Goal: Task Accomplishment & Management: Use online tool/utility

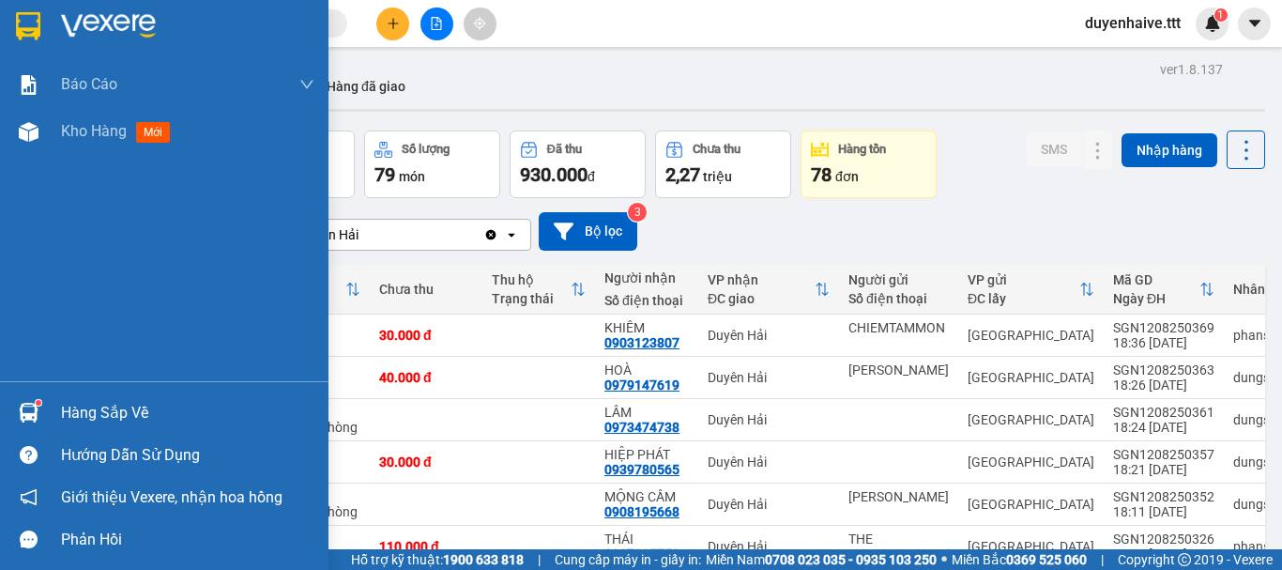
click at [115, 411] on div "Hàng sắp về" at bounding box center [187, 413] width 253 height 28
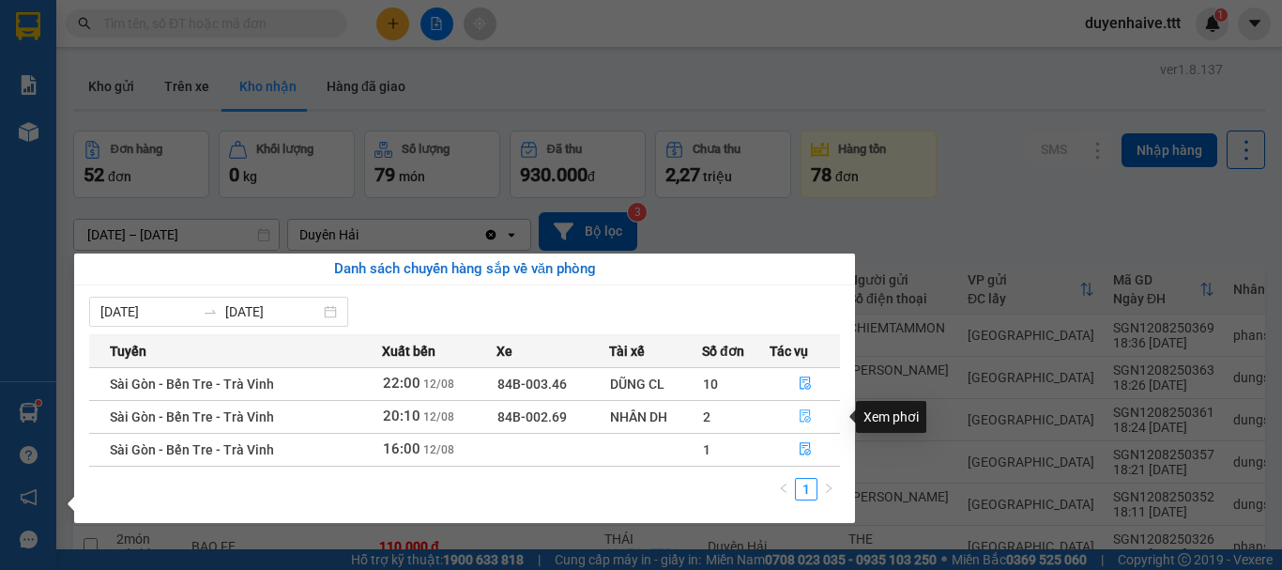
click at [808, 411] on icon "file-done" at bounding box center [805, 415] width 13 height 13
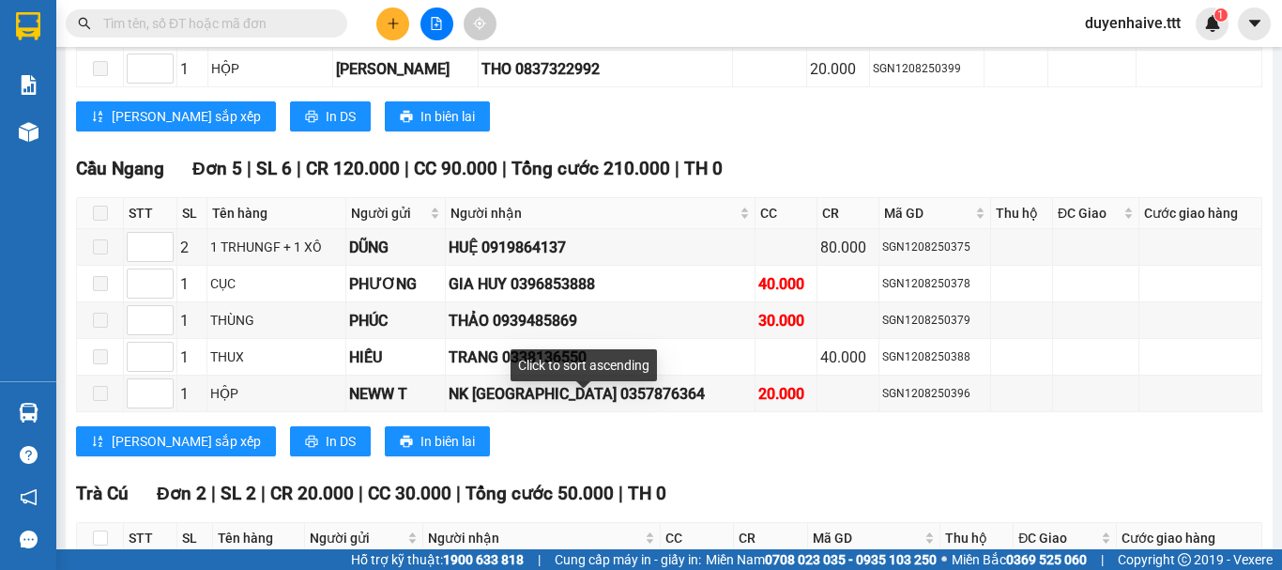
scroll to position [1569, 0]
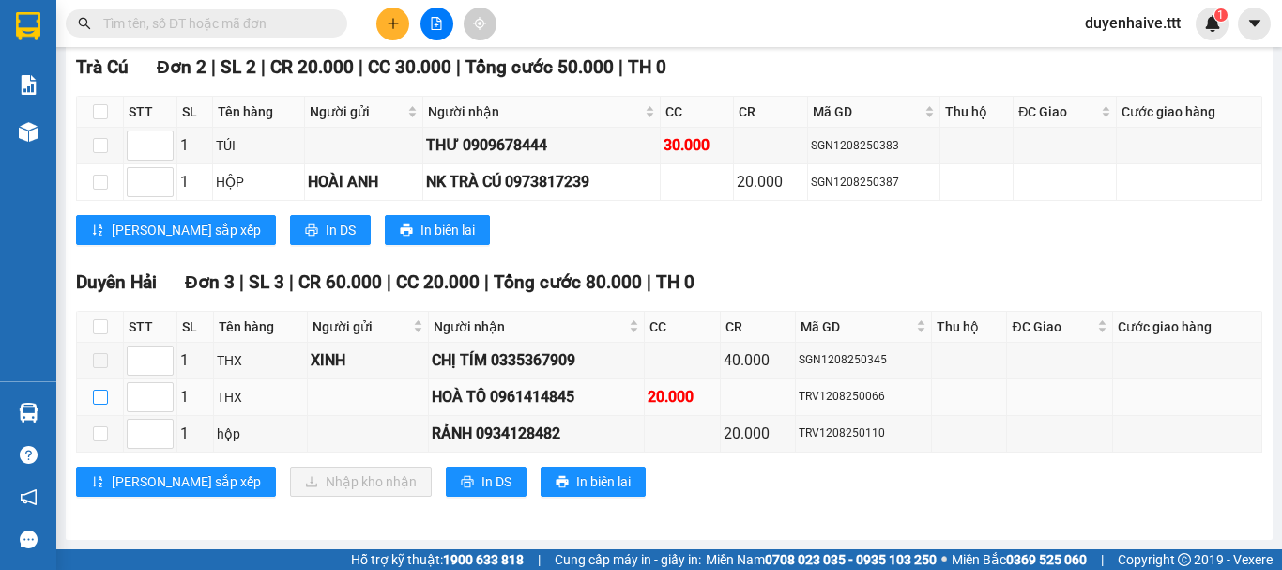
click at [102, 390] on input "checkbox" at bounding box center [100, 397] width 15 height 15
checkbox input "true"
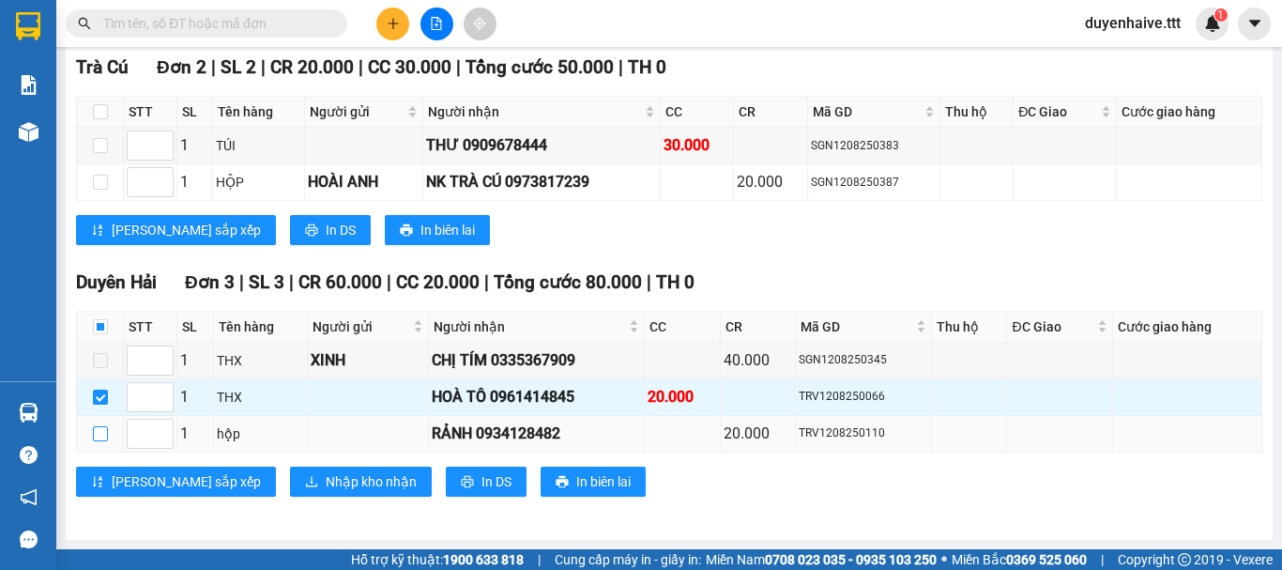
click at [101, 428] on input "checkbox" at bounding box center [100, 433] width 15 height 15
checkbox input "true"
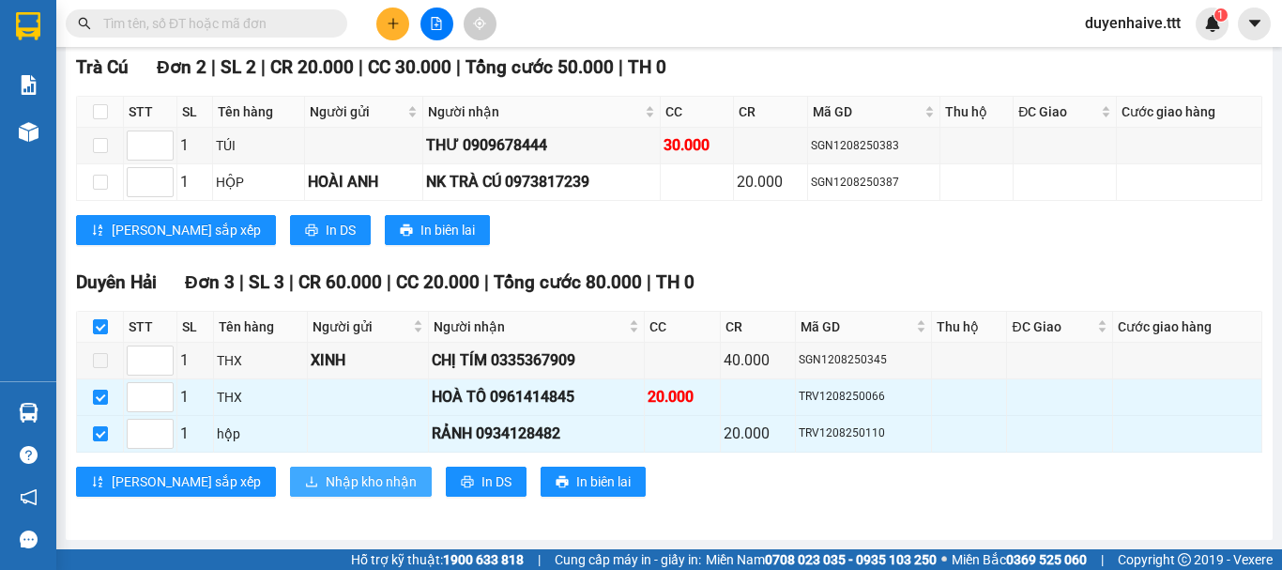
click at [326, 486] on span "Nhập kho nhận" at bounding box center [371, 481] width 91 height 21
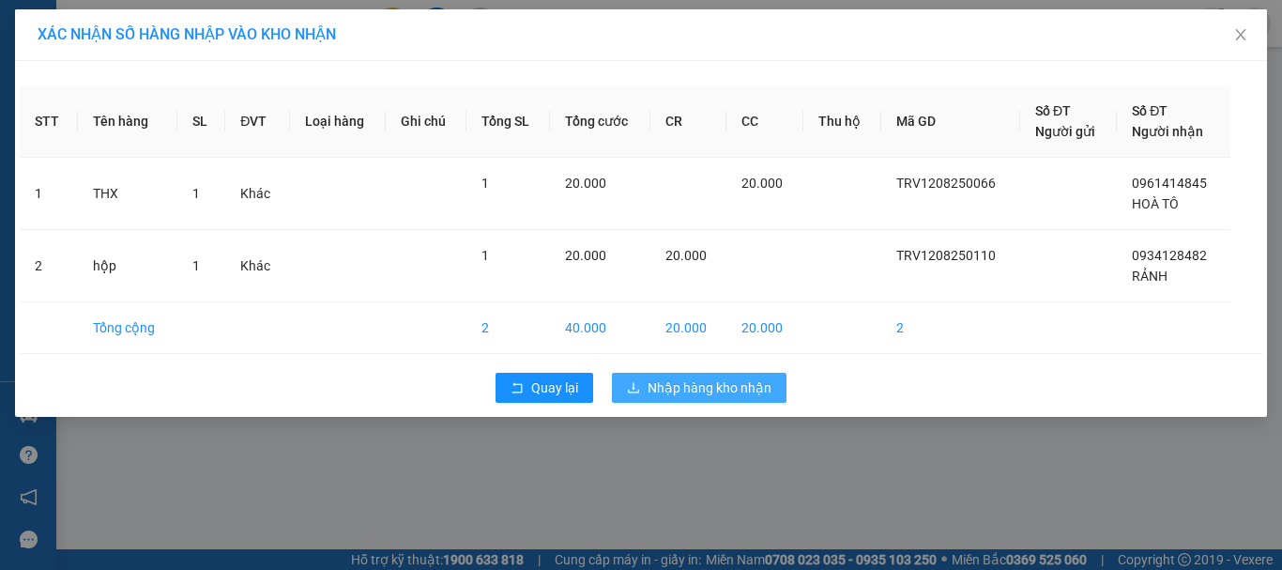
drag, startPoint x: 674, startPoint y: 387, endPoint x: 719, endPoint y: 398, distance: 46.4
click at [681, 389] on span "Nhập hàng kho nhận" at bounding box center [710, 387] width 124 height 21
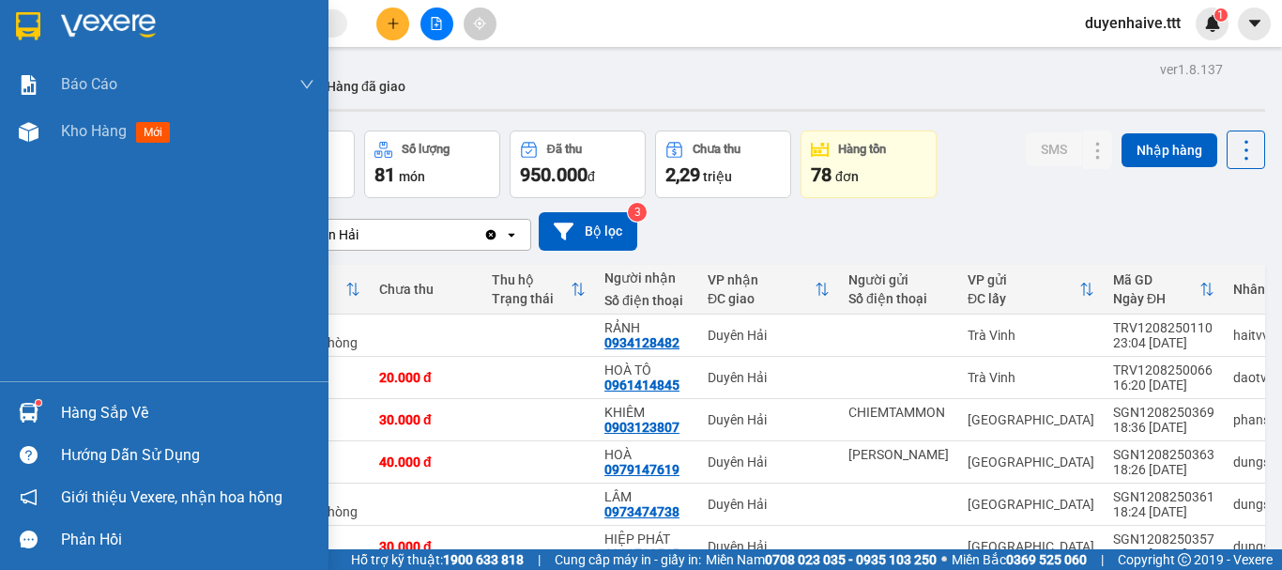
click at [86, 409] on div "Hàng sắp về" at bounding box center [187, 413] width 253 height 28
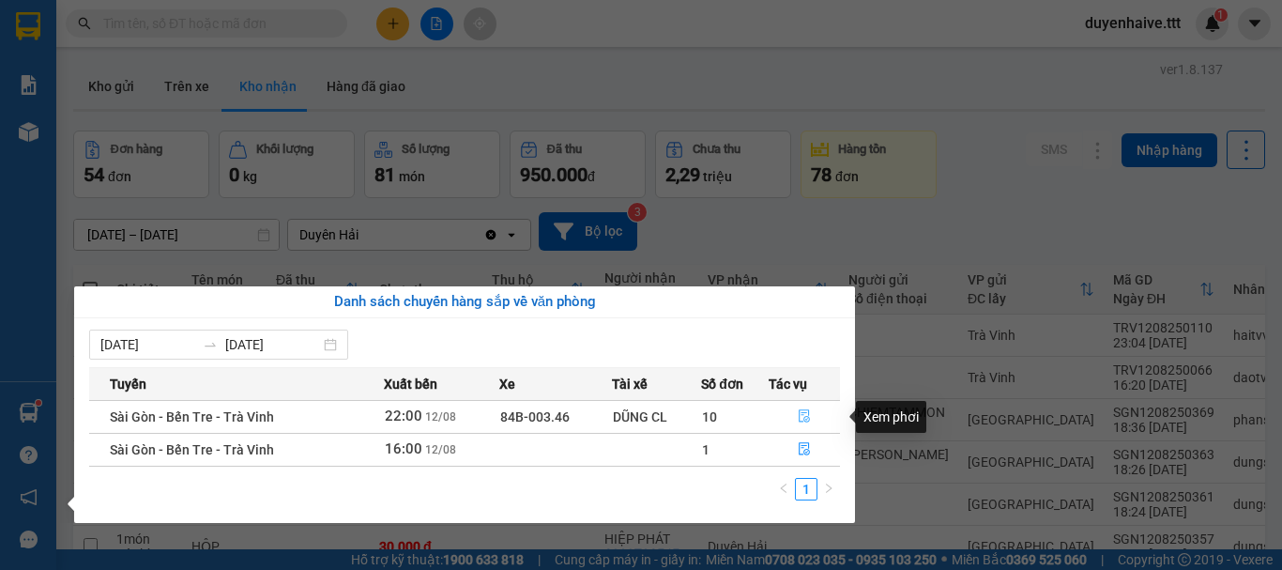
click at [807, 412] on icon "file-done" at bounding box center [804, 415] width 13 height 13
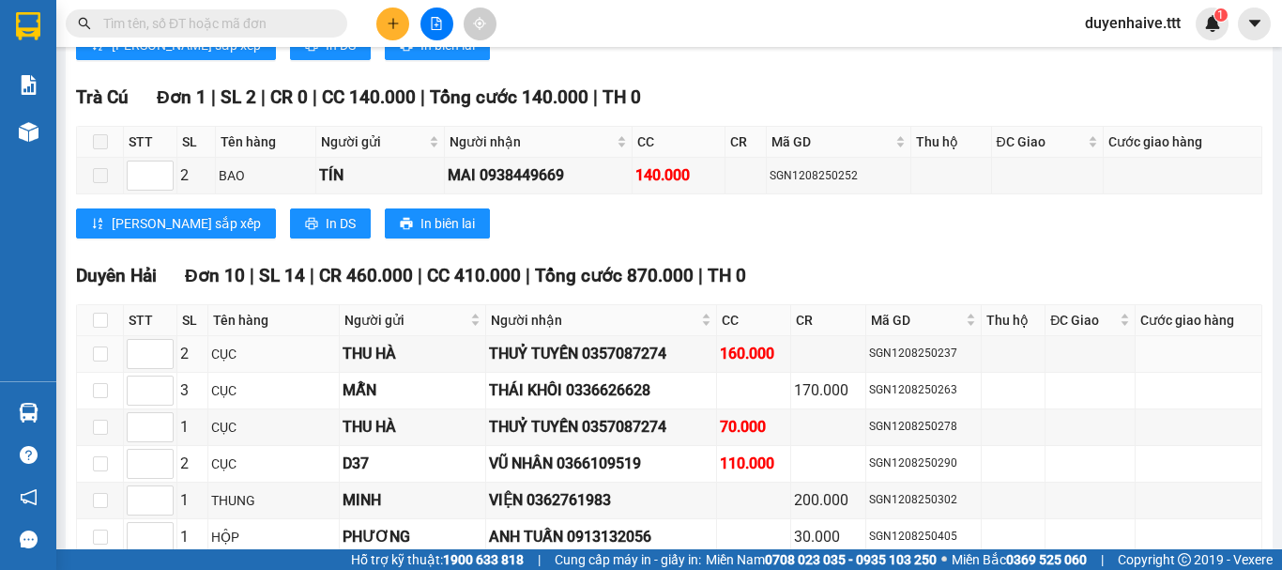
scroll to position [1861, 0]
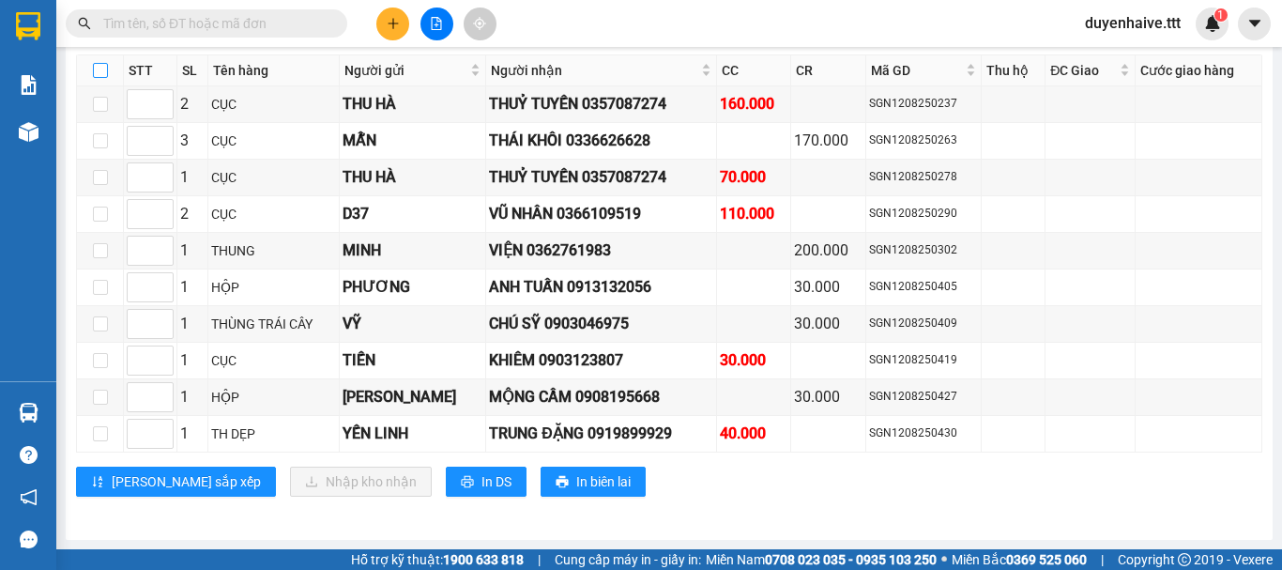
click at [96, 74] on input "checkbox" at bounding box center [100, 70] width 15 height 15
checkbox input "true"
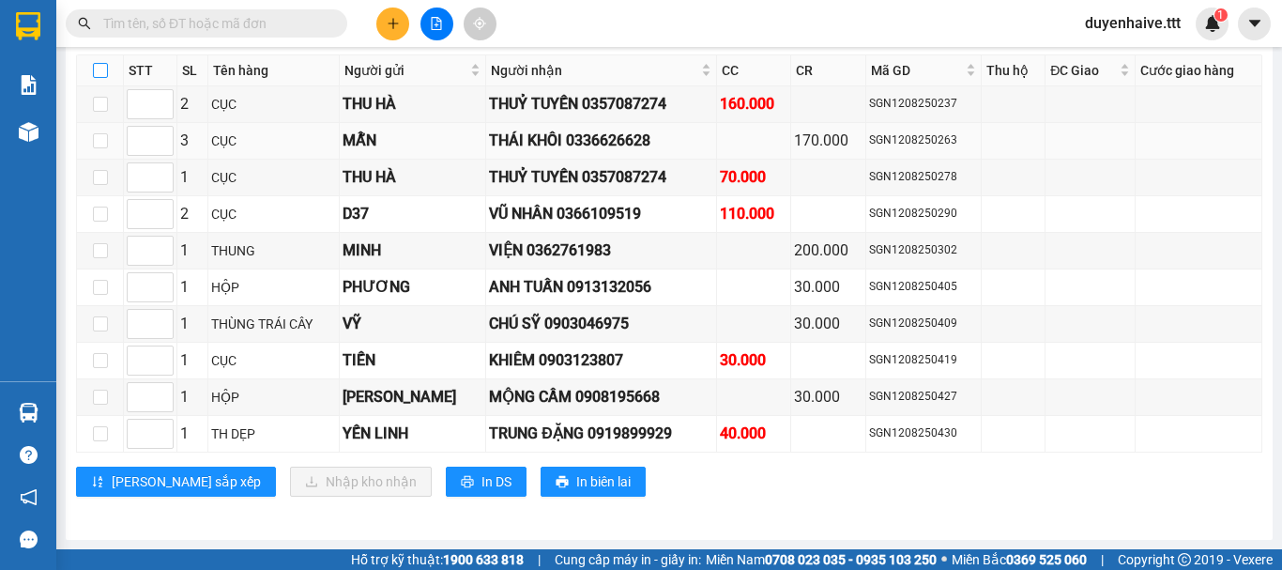
checkbox input "true"
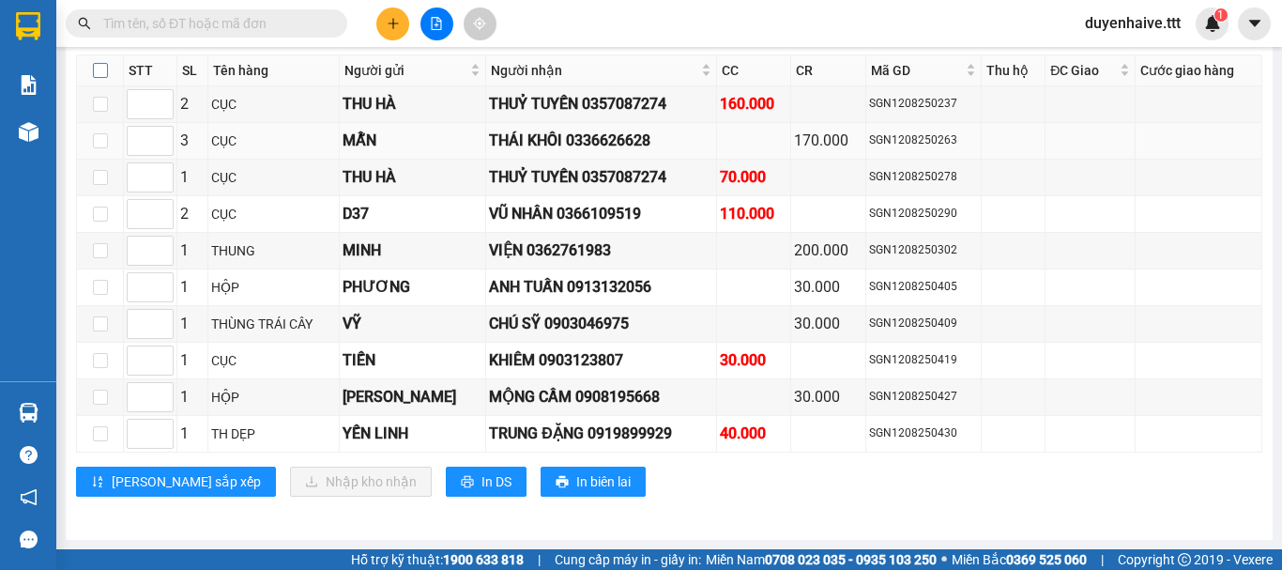
checkbox input "true"
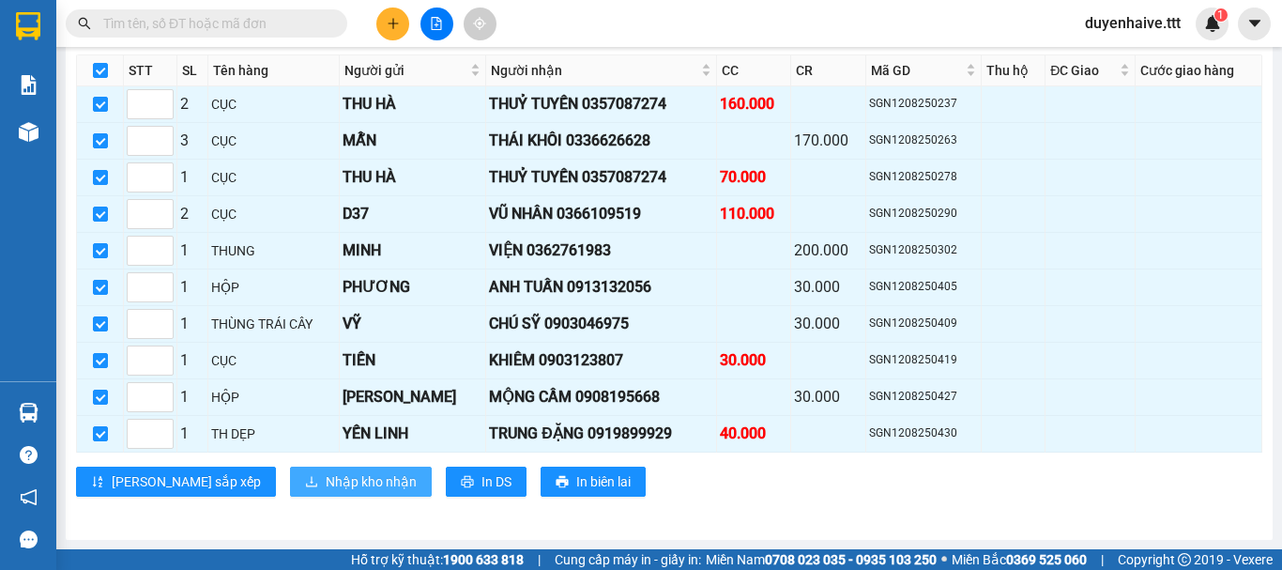
click at [290, 493] on button "Nhập kho nhận" at bounding box center [361, 482] width 142 height 30
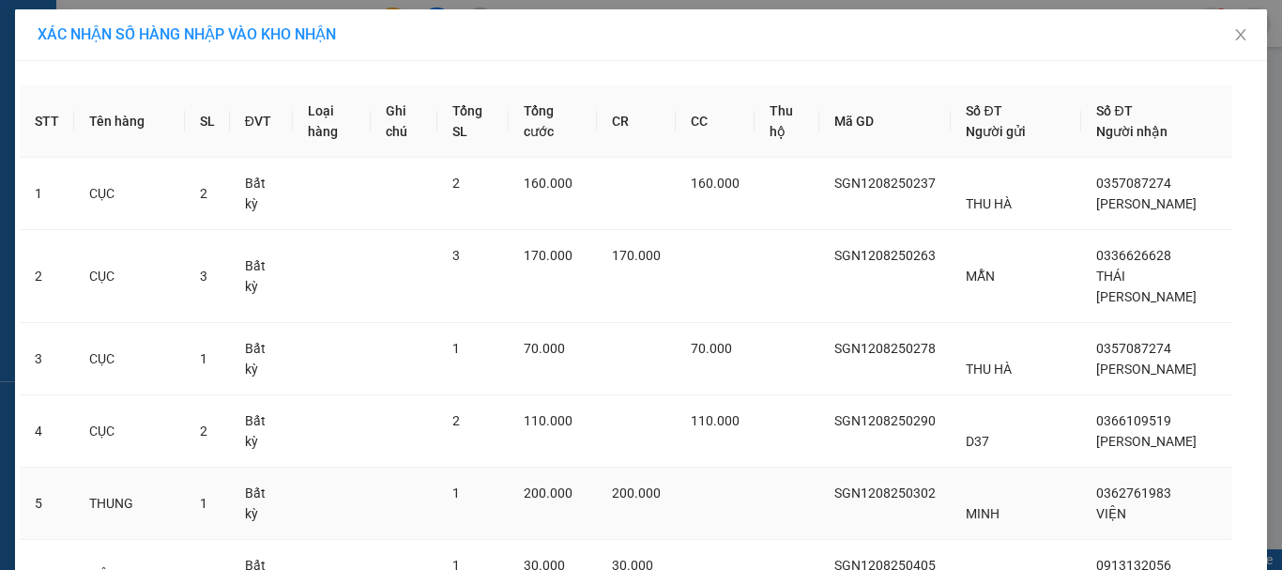
scroll to position [448, 0]
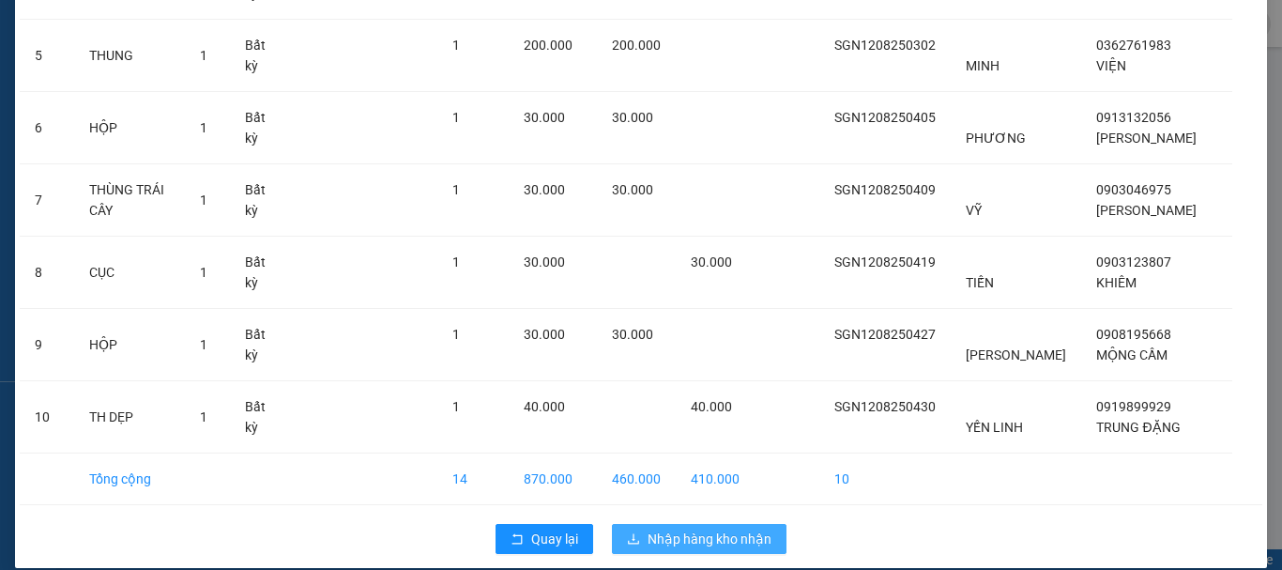
click at [697, 528] on span "Nhập hàng kho nhận" at bounding box center [710, 538] width 124 height 21
